Goal: Information Seeking & Learning: Learn about a topic

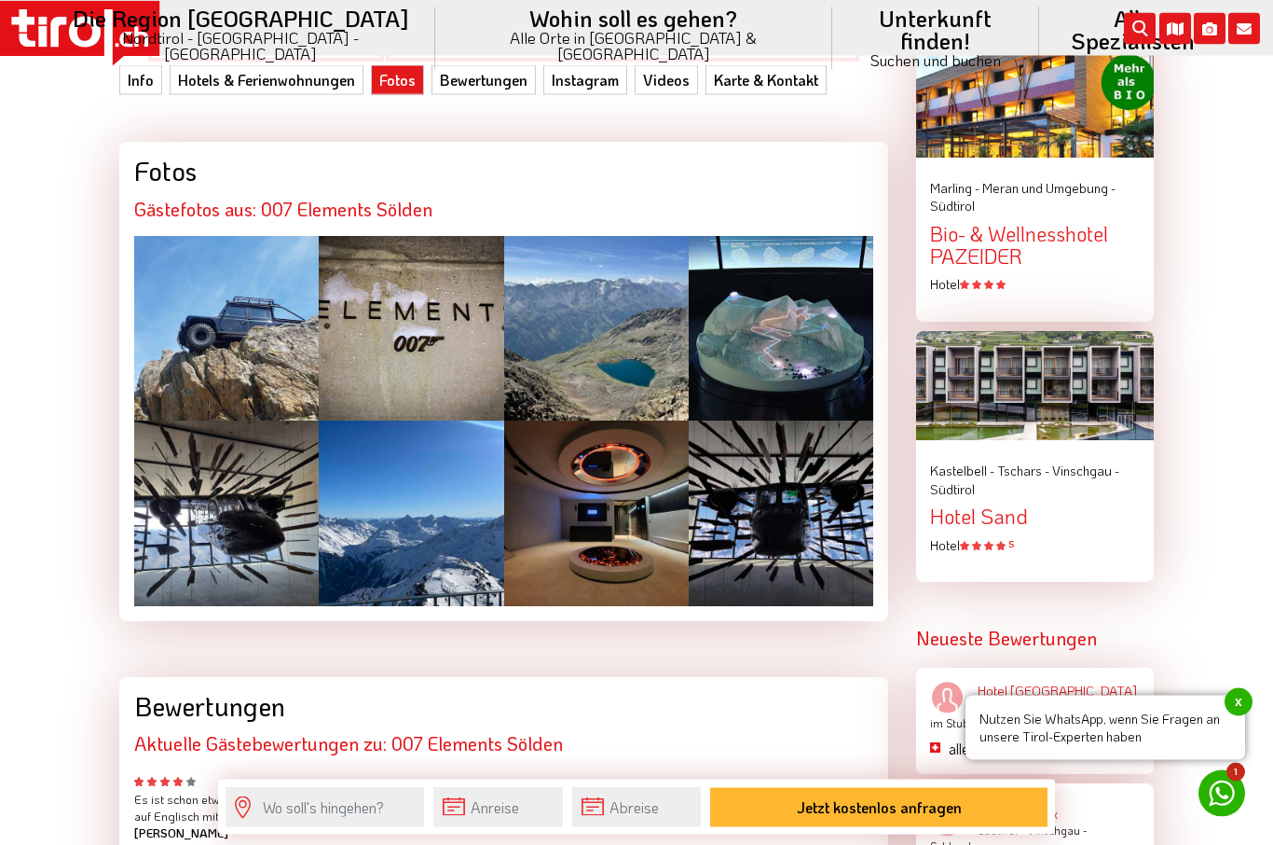
scroll to position [2653, 0]
click at [229, 296] on div at bounding box center [226, 328] width 185 height 185
click at [620, 341] on div at bounding box center [596, 328] width 185 height 185
click at [224, 499] on div at bounding box center [226, 512] width 185 height 185
click at [636, 509] on div at bounding box center [596, 512] width 185 height 185
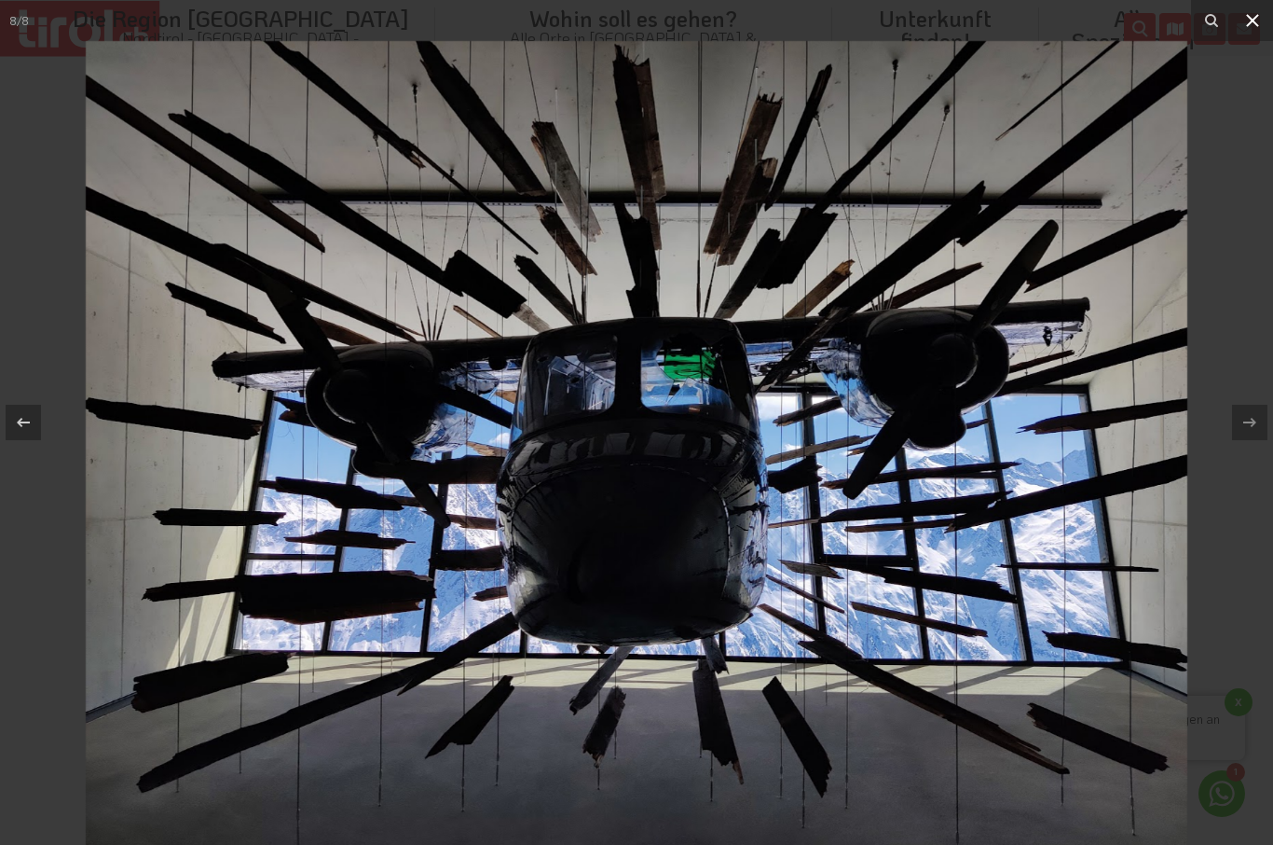
click at [1262, 25] on icon at bounding box center [1253, 20] width 22 height 22
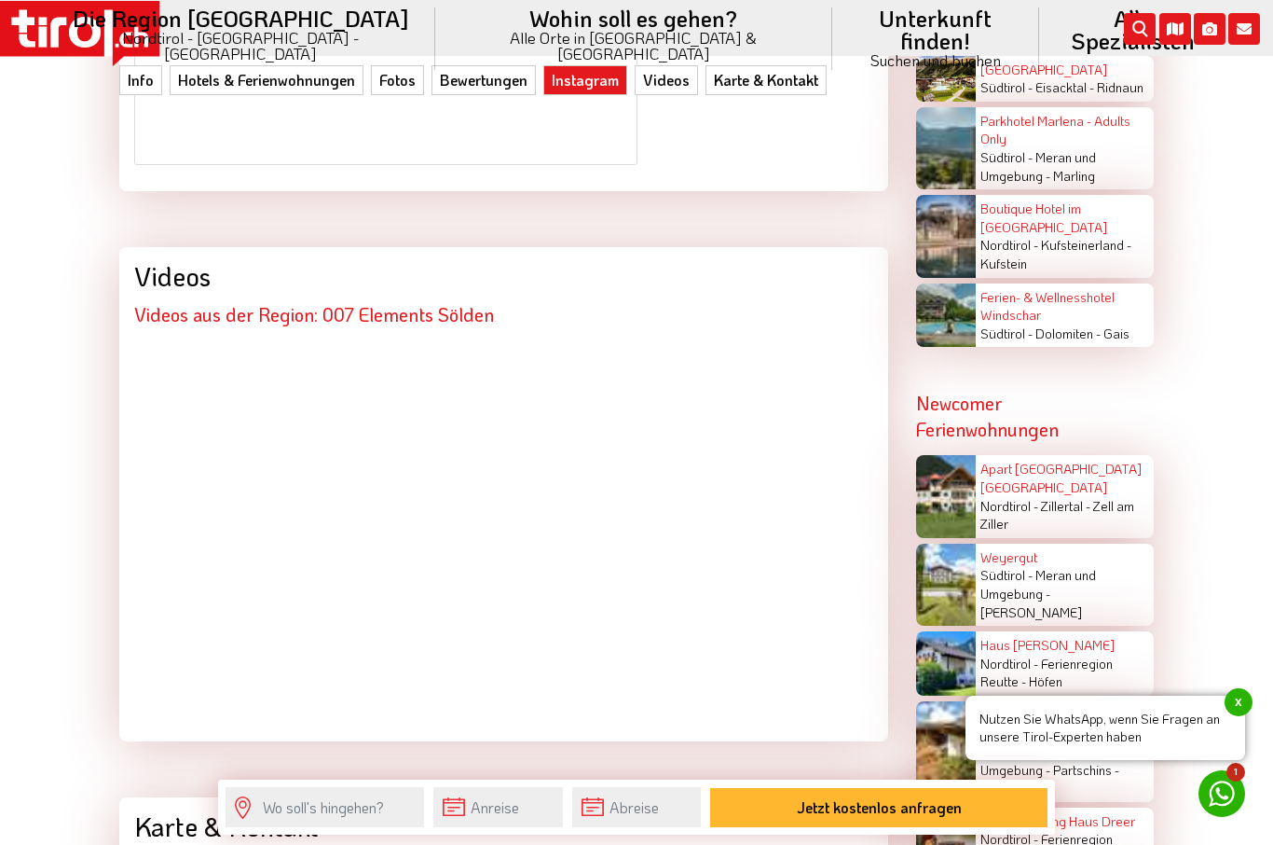
scroll to position [4474, 0]
